Goal: Task Accomplishment & Management: Manage account settings

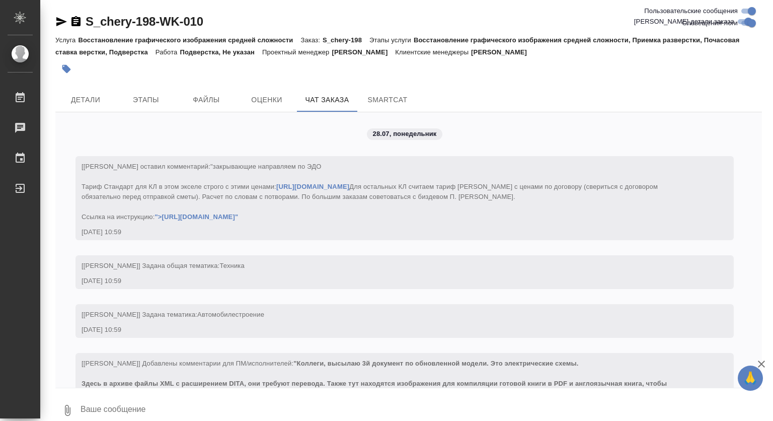
scroll to position [14148, 0]
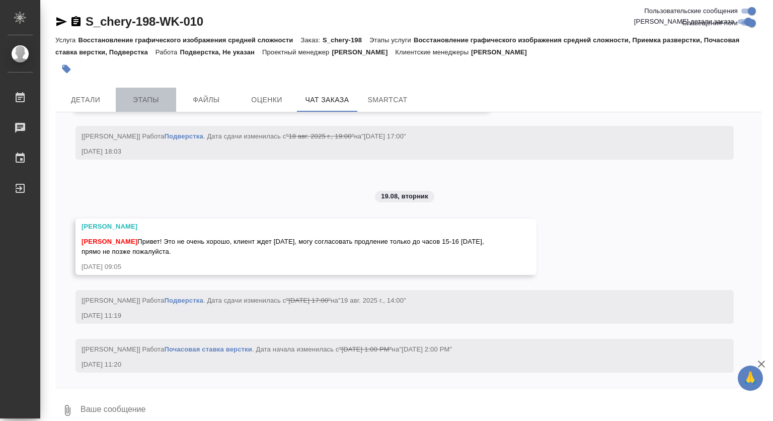
click at [138, 97] on span "Этапы" at bounding box center [146, 100] width 48 height 13
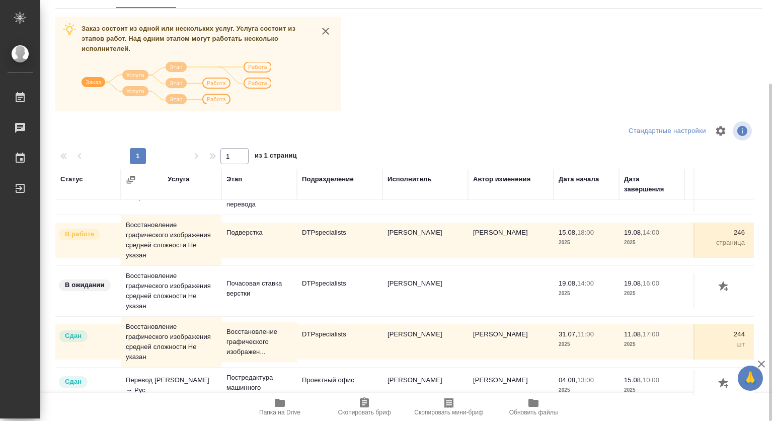
scroll to position [46, 0]
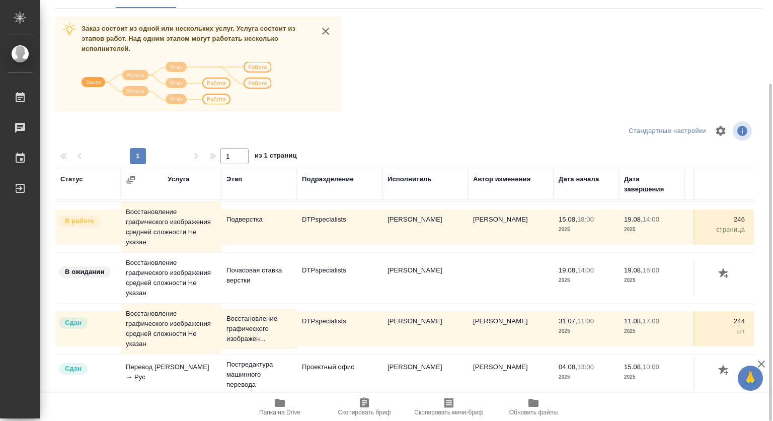
click at [171, 199] on td "Восстановление графического изображения средней сложности Не указан" at bounding box center [171, 181] width 101 height 35
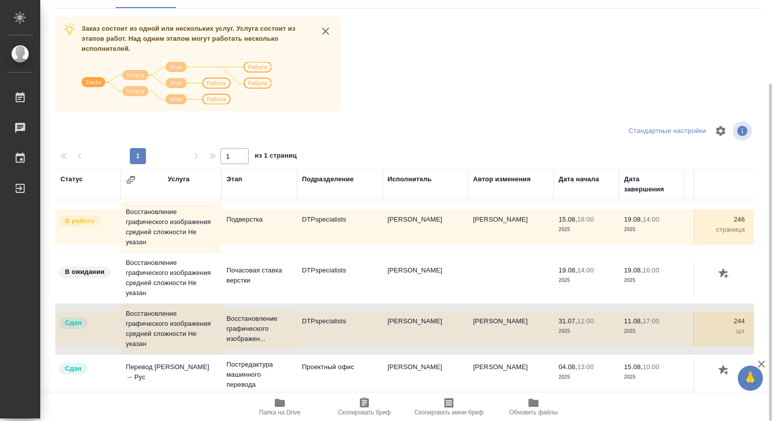
click at [163, 199] on td "Восстановление графического изображения средней сложности Не указан" at bounding box center [171, 181] width 101 height 35
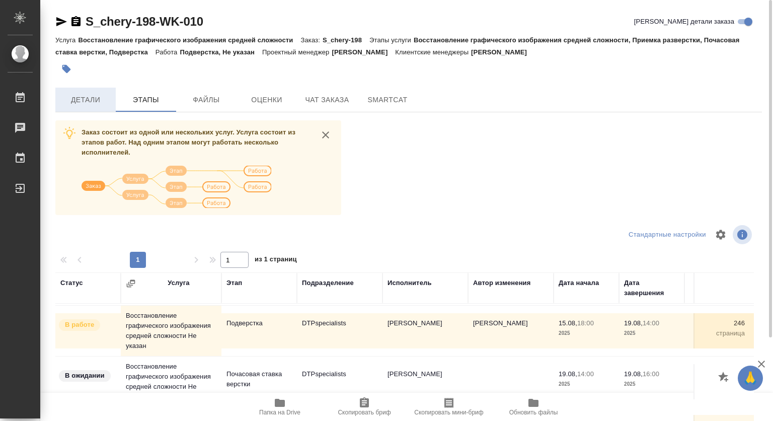
click at [79, 100] on span "Детали" at bounding box center [85, 100] width 48 height 13
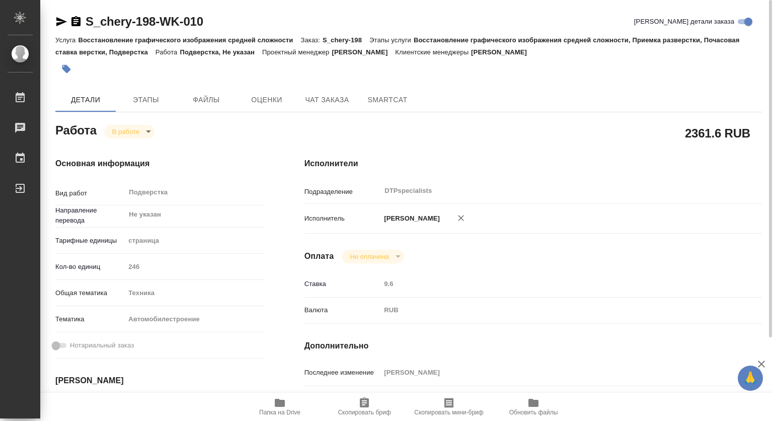
type textarea "x"
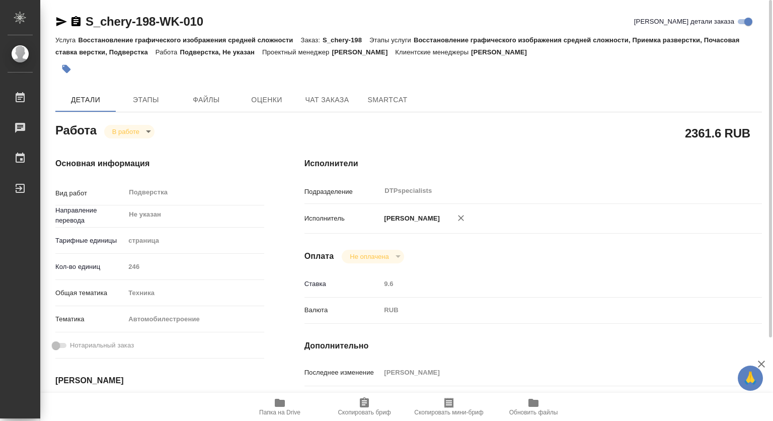
type textarea "x"
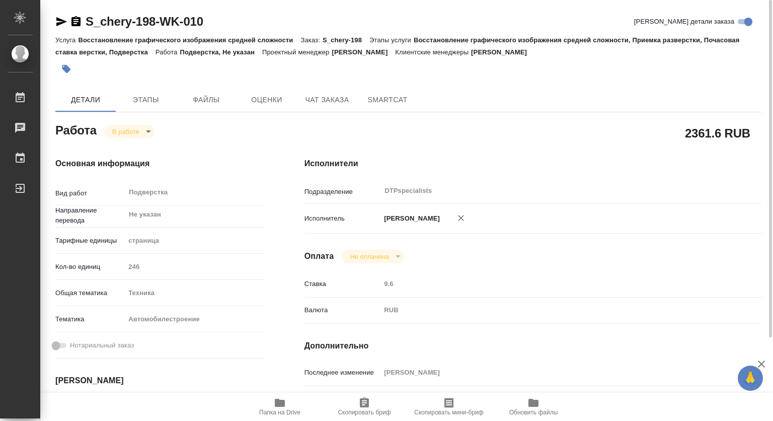
click at [278, 409] on span "Папка на Drive" at bounding box center [279, 412] width 41 height 7
type textarea "x"
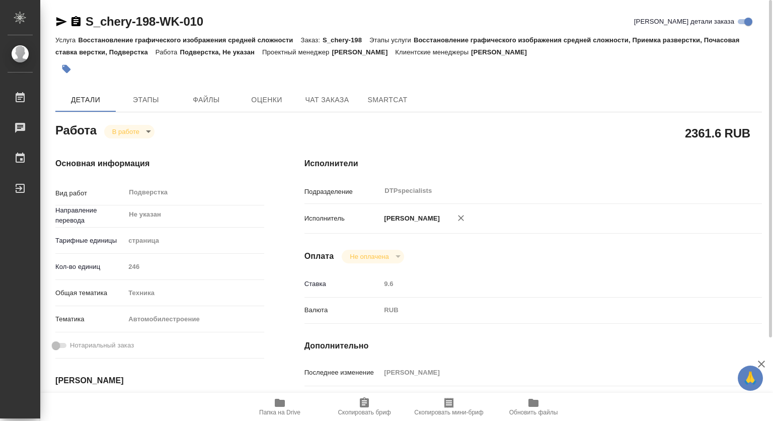
type textarea "x"
click at [127, 132] on body "🙏 .cls-1 fill:#fff; AWATERA Kovtun Svetlana Работы 0 Чаты График Выйти S_chery-…" at bounding box center [386, 210] width 773 height 421
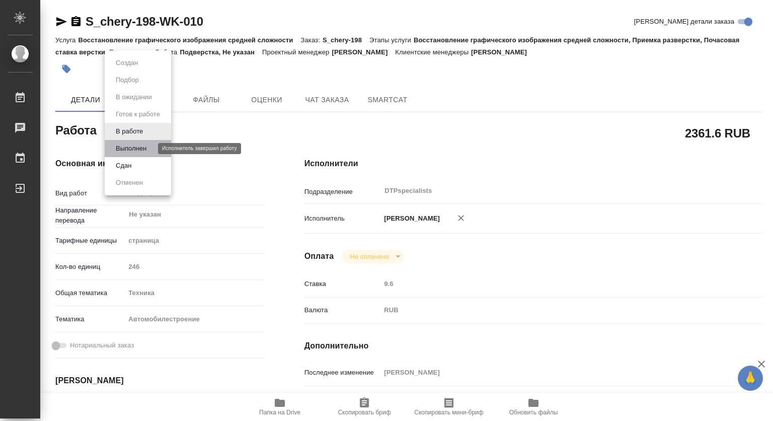
click at [131, 149] on button "Выполнен" at bounding box center [131, 148] width 37 height 11
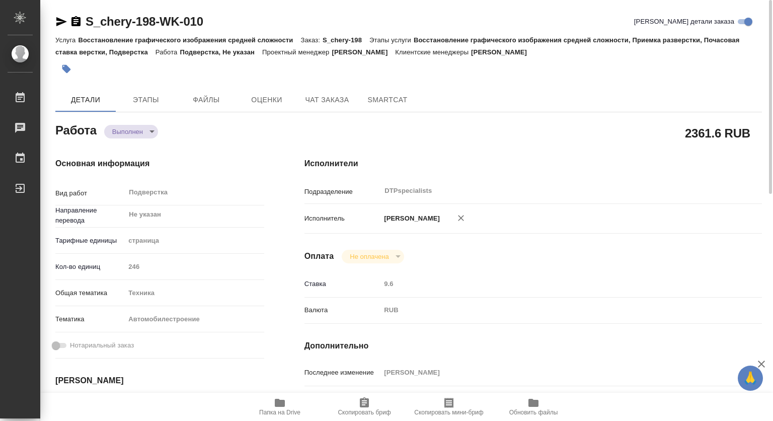
type textarea "x"
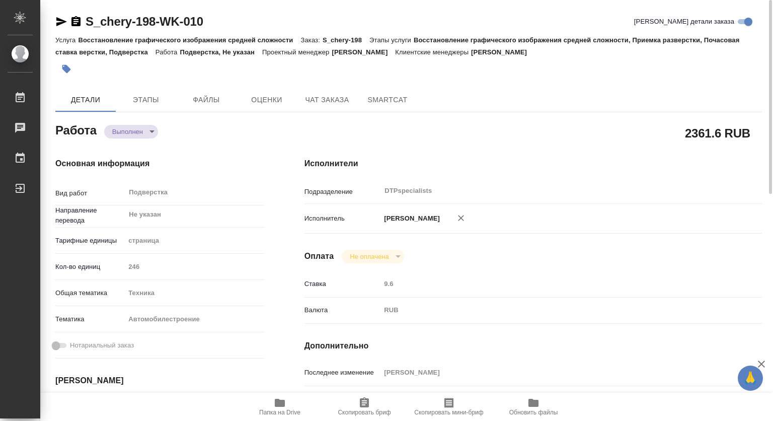
type textarea "x"
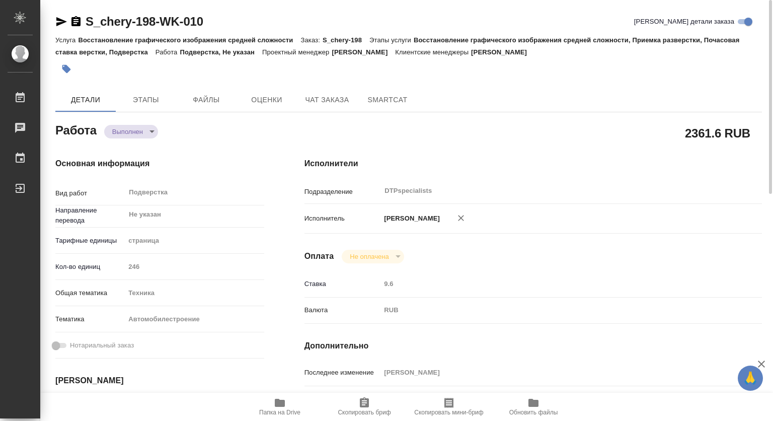
type textarea "x"
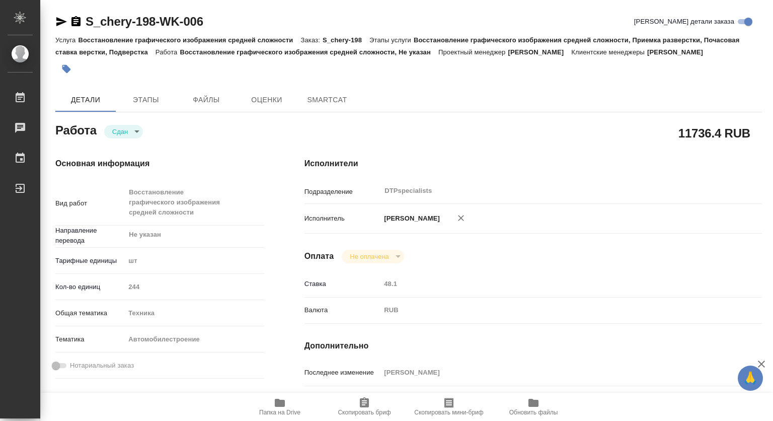
type textarea "x"
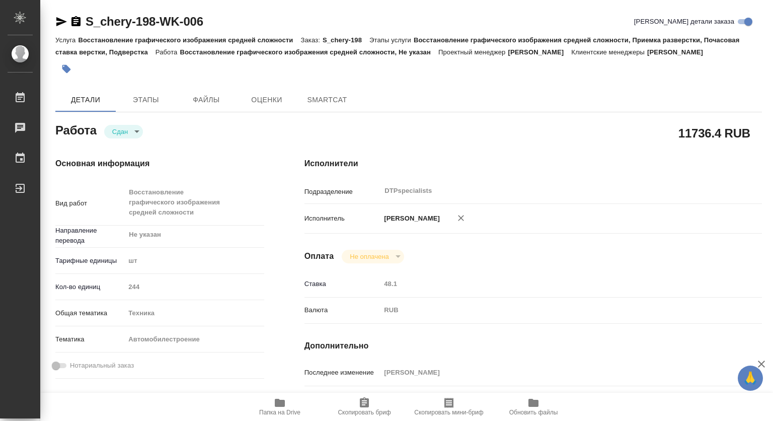
type textarea "x"
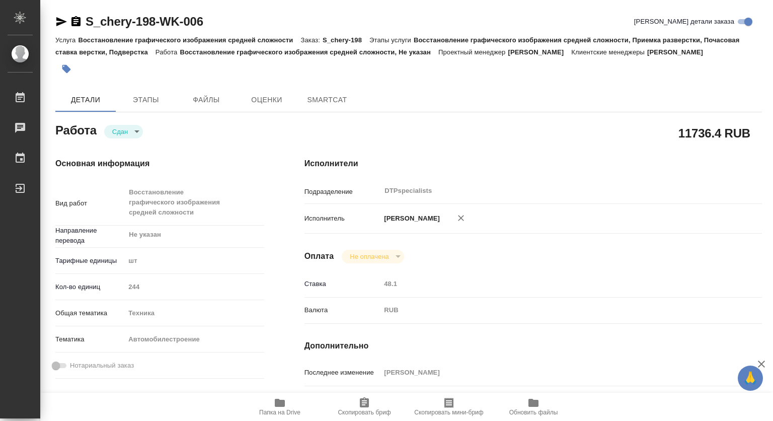
type textarea "x"
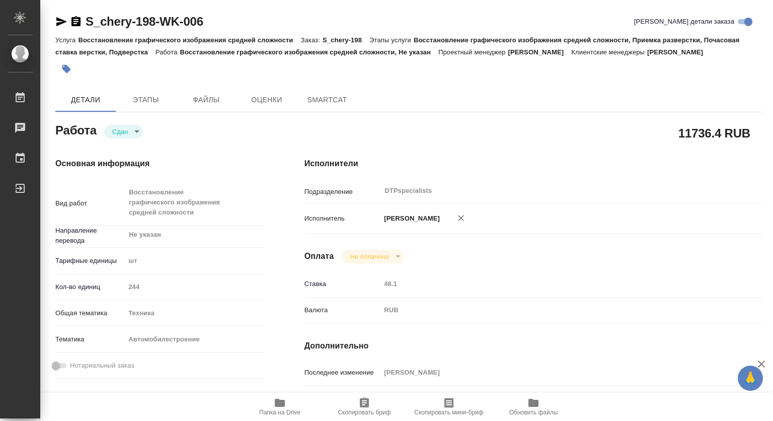
type textarea "x"
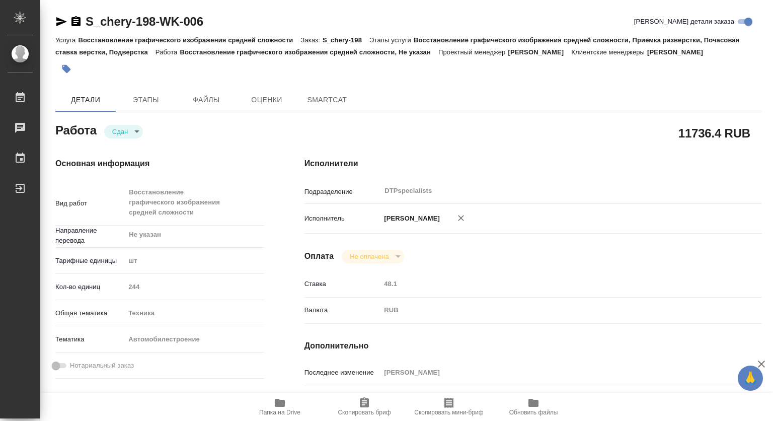
type textarea "x"
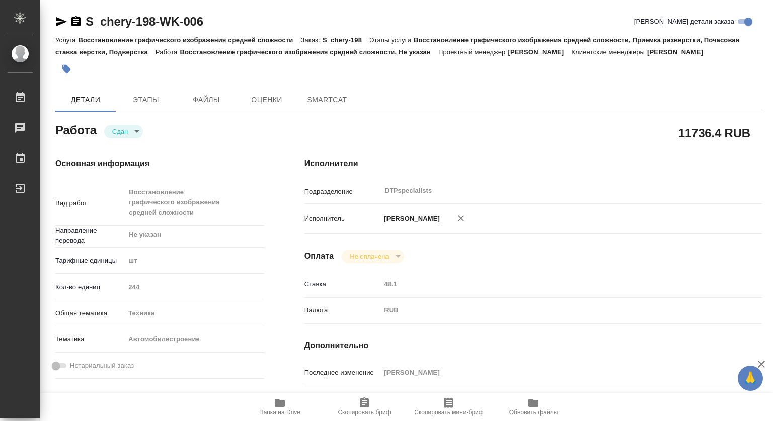
click at [278, 409] on span "Папка на Drive" at bounding box center [279, 412] width 41 height 7
type textarea "x"
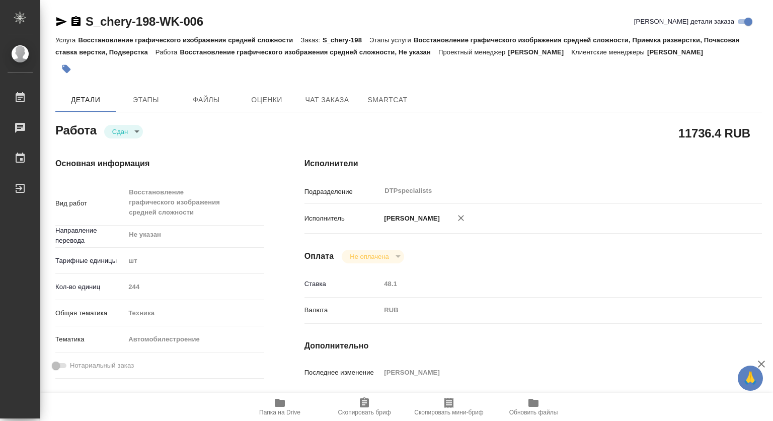
type textarea "x"
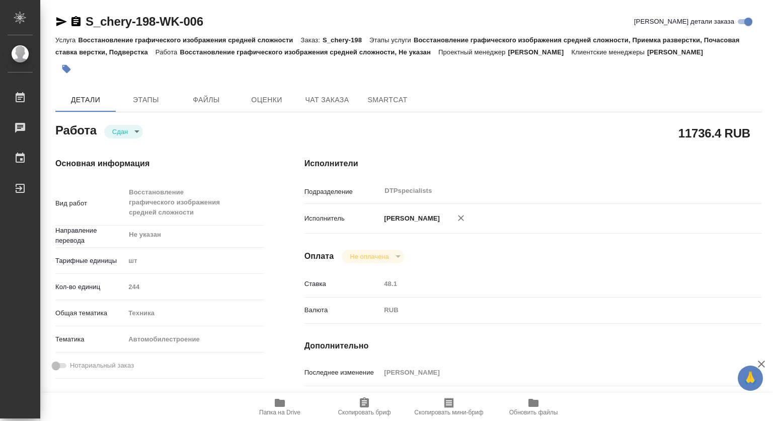
type textarea "x"
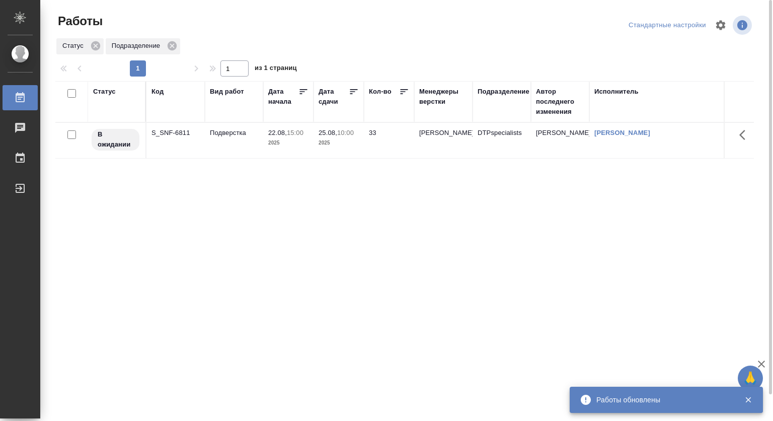
click at [547, 237] on div "Статус Код Вид работ [PERSON_NAME] начала Дата сдачи Кол-во Менеджеры верстки П…" at bounding box center [404, 262] width 698 height 362
